Goal: Information Seeking & Learning: Learn about a topic

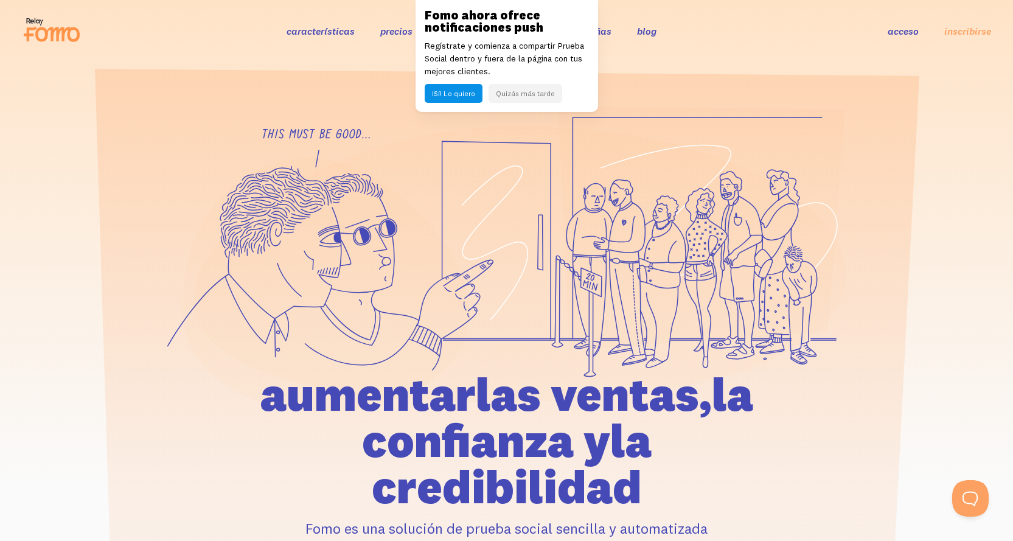
click at [400, 36] on font "precios" at bounding box center [396, 31] width 32 height 12
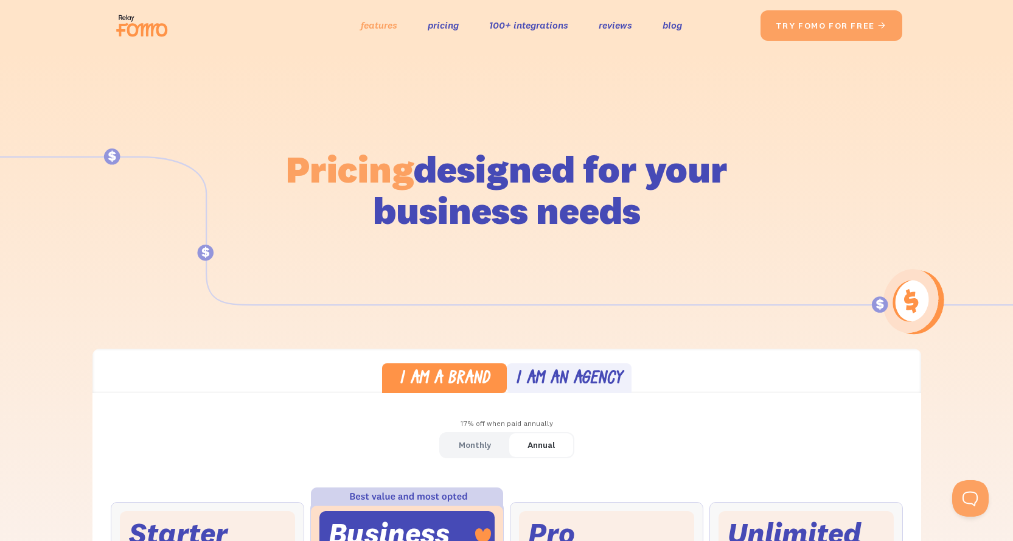
click at [376, 21] on link "features" at bounding box center [379, 25] width 37 height 18
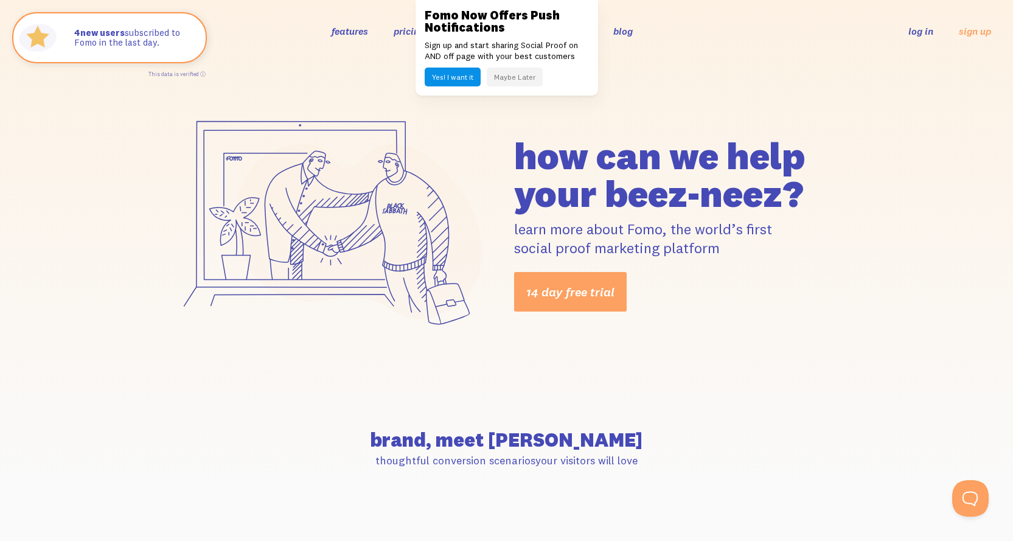
click at [562, 194] on h1 "how can we help your beez-neez?" at bounding box center [680, 174] width 332 height 75
click at [60, 28] on icon at bounding box center [52, 30] width 60 height 30
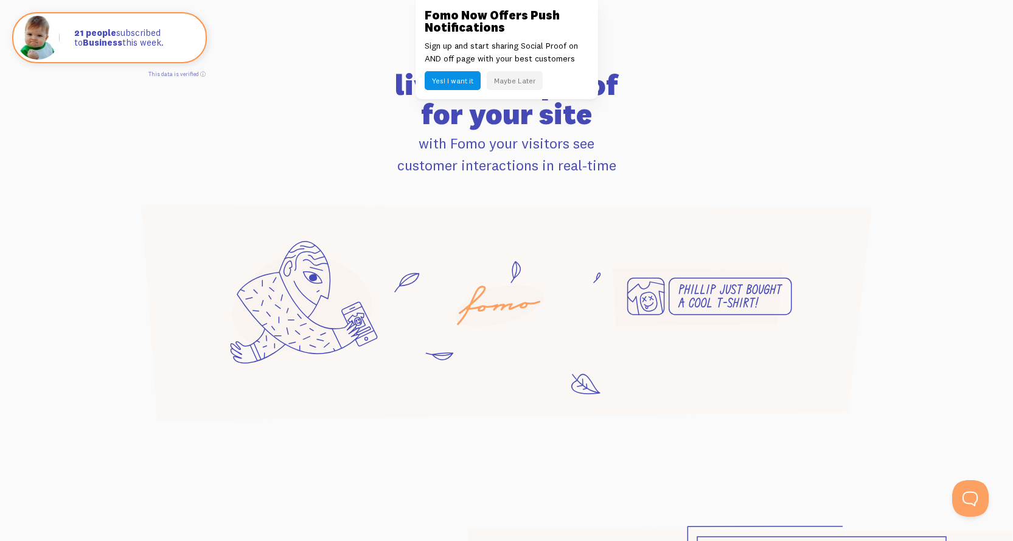
scroll to position [797, 0]
